Goal: Transaction & Acquisition: Subscribe to service/newsletter

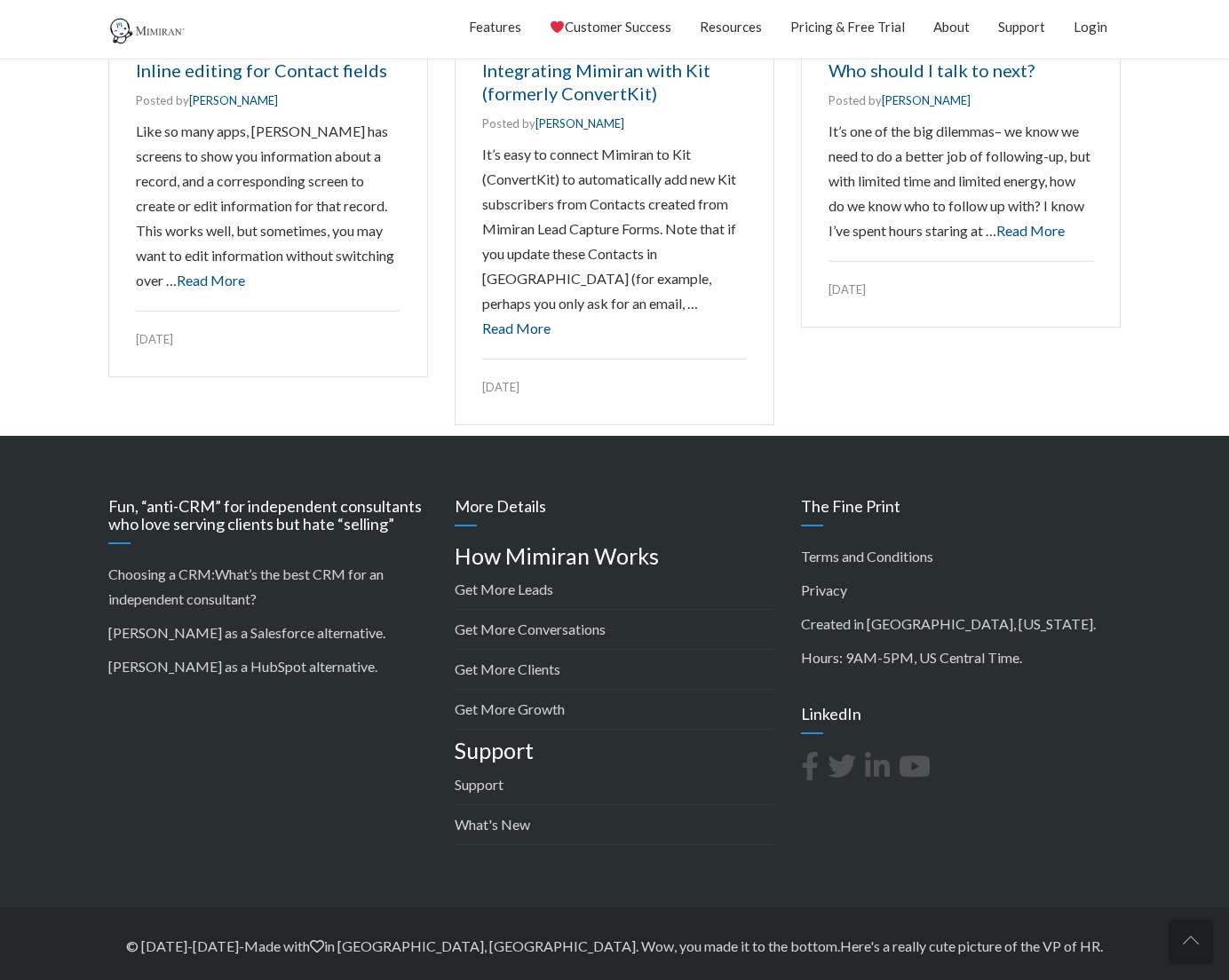
scroll to position [2525, 0]
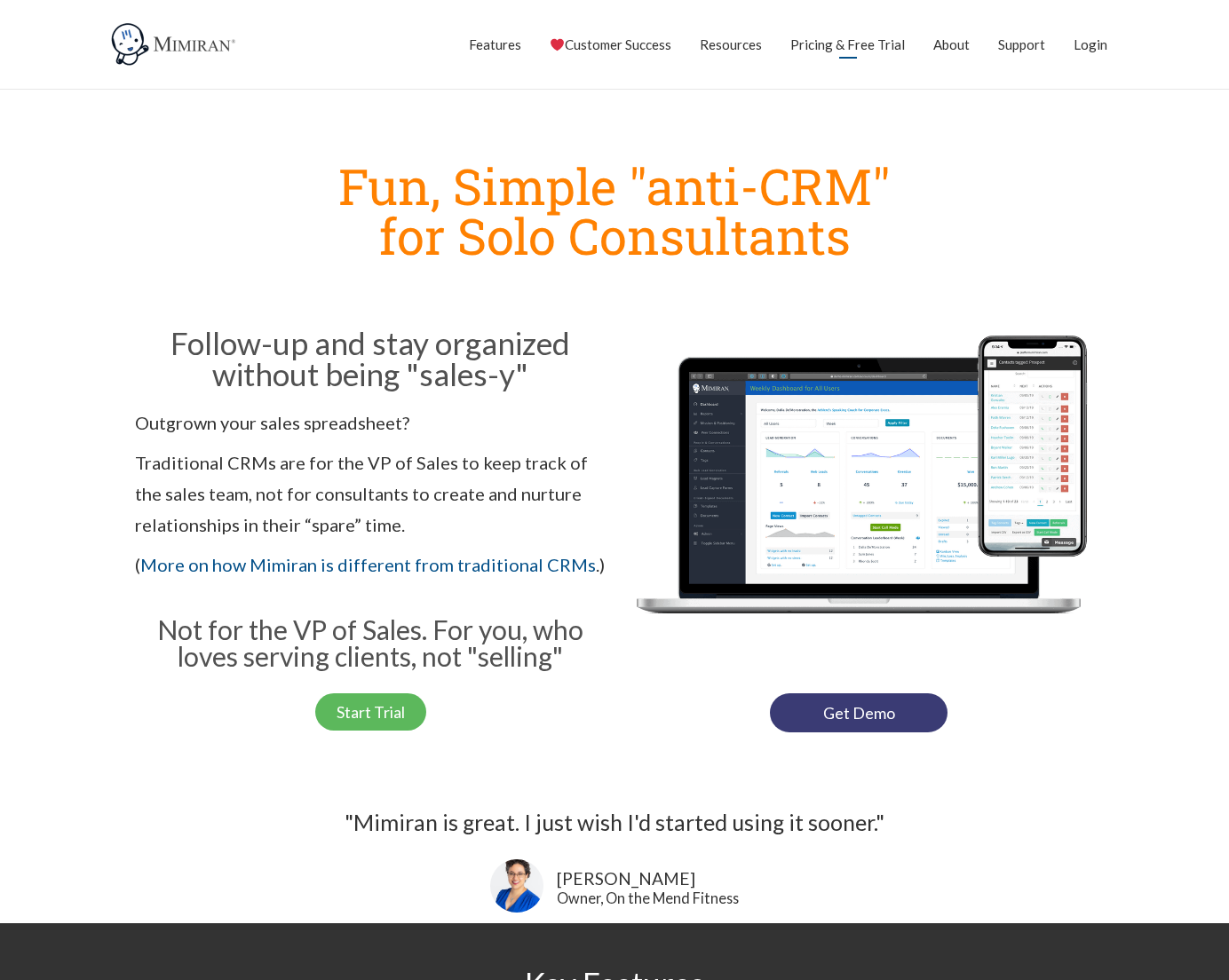
click at [844, 47] on link "Pricing & Free Trial" at bounding box center [848, 44] width 115 height 44
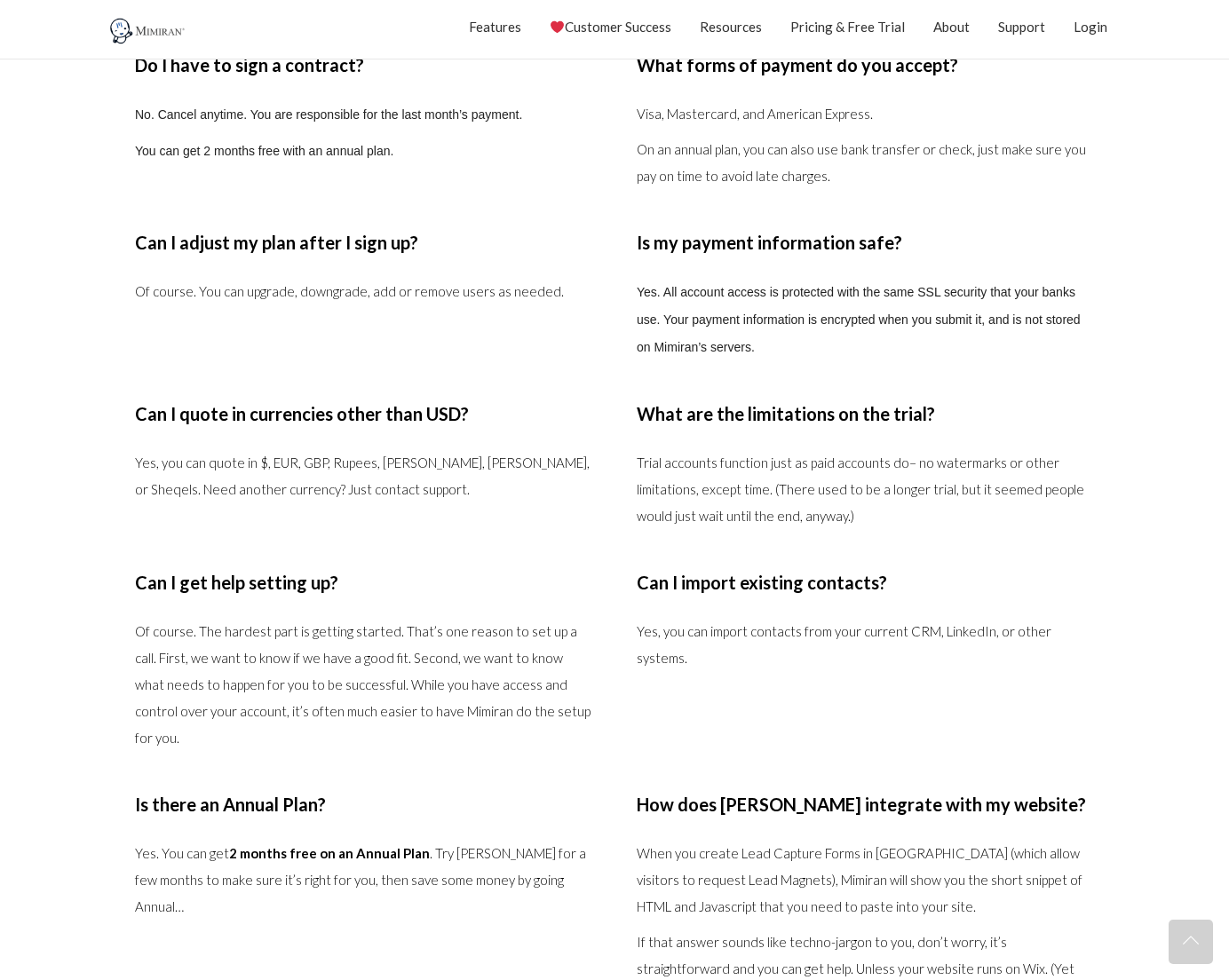
scroll to position [4172, 0]
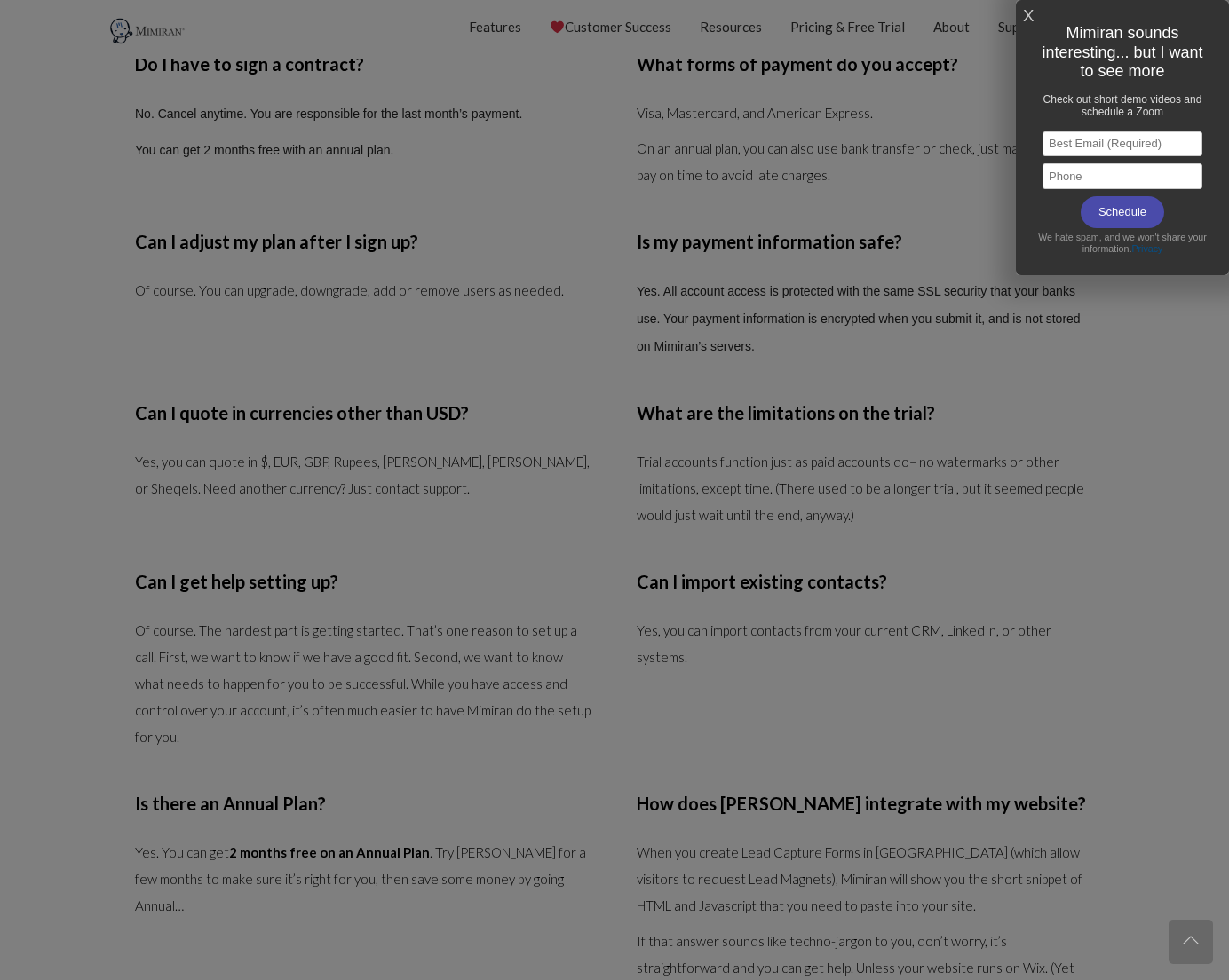
click at [381, 328] on div at bounding box center [614, 490] width 1229 height 980
click at [974, 301] on div at bounding box center [614, 490] width 1229 height 980
